Goal: Information Seeking & Learning: Learn about a topic

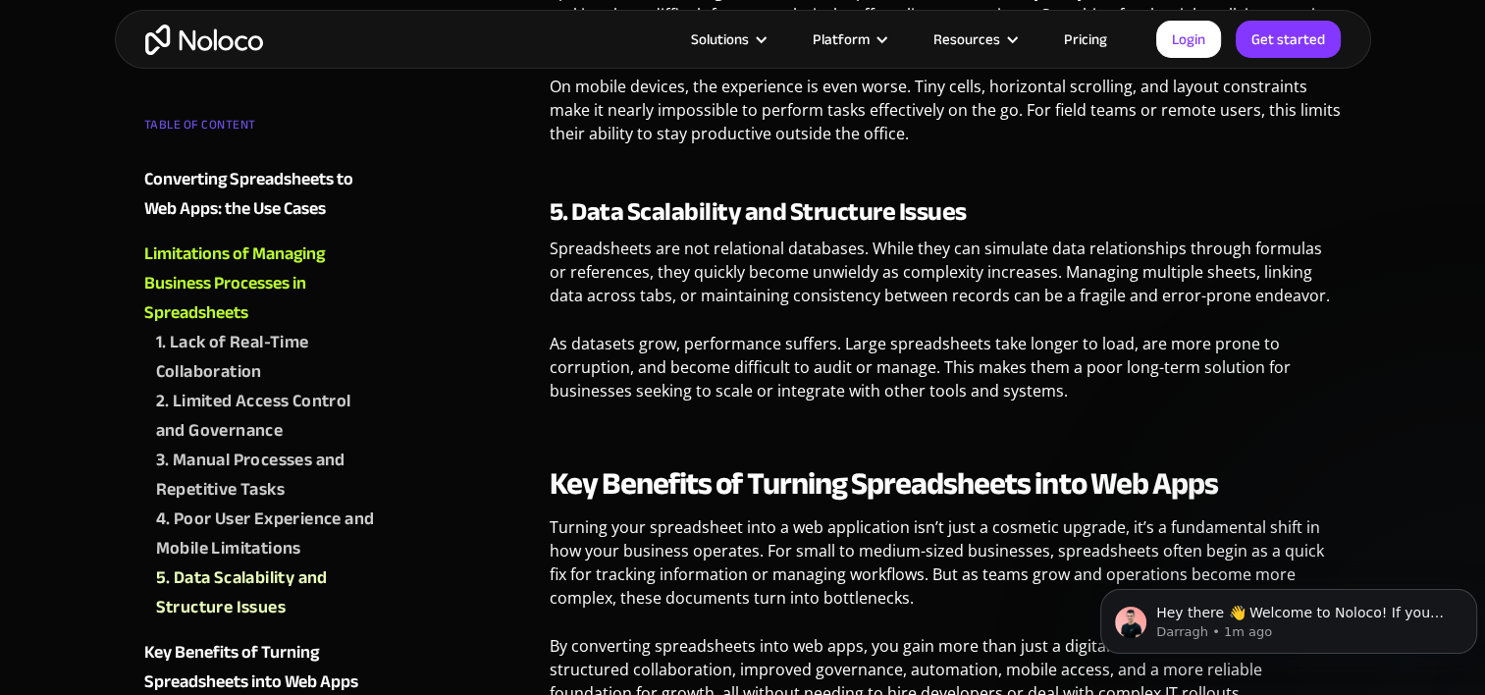
scroll to position [2994, 0]
click at [1072, 29] on link "Pricing" at bounding box center [1085, 39] width 92 height 26
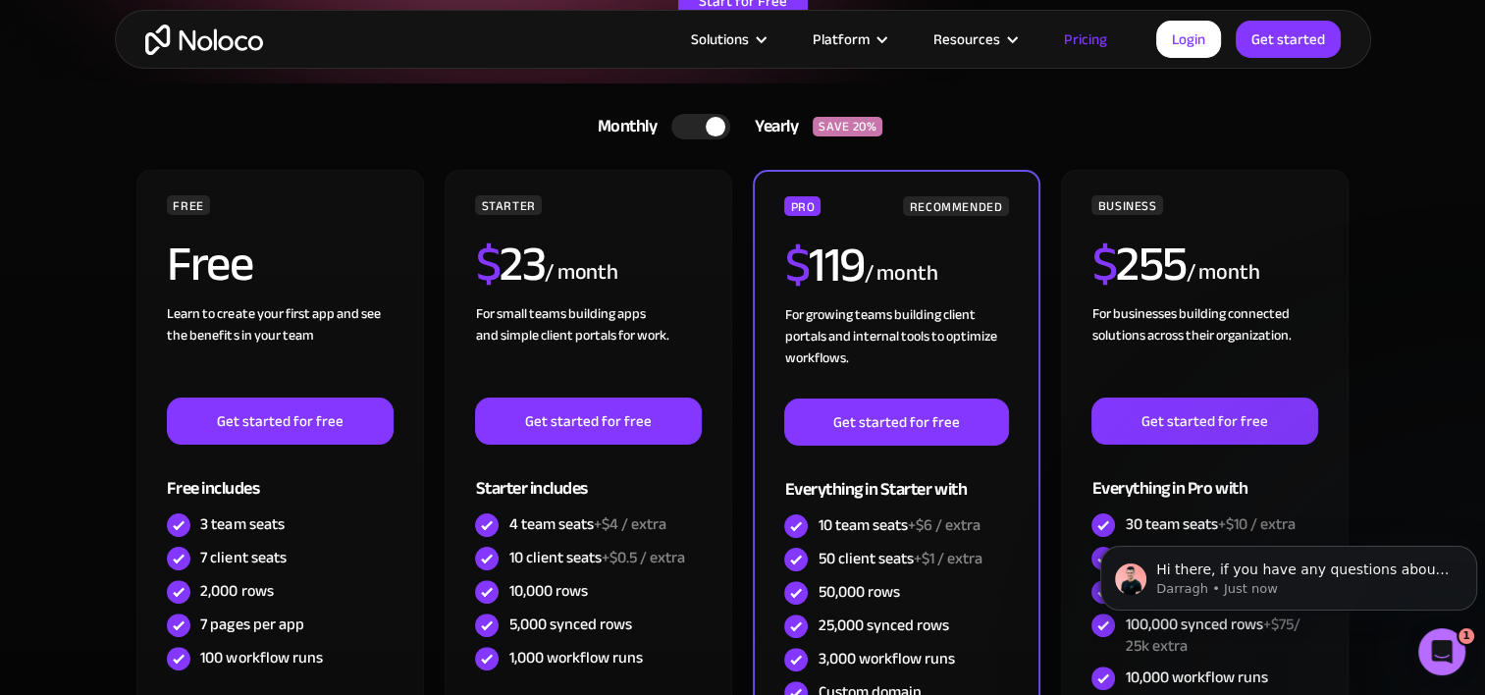
scroll to position [359, 0]
